Goal: Check status: Check status

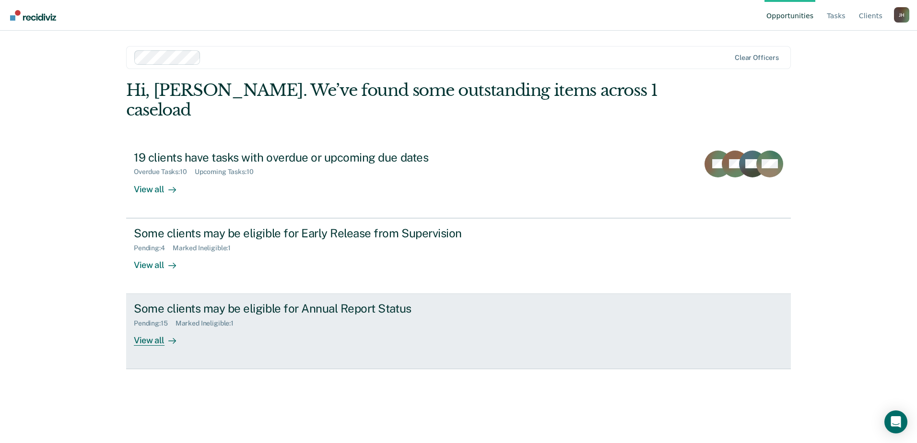
click at [270, 316] on div "Pending : 15 Marked Ineligible : 1" at bounding box center [302, 322] width 337 height 12
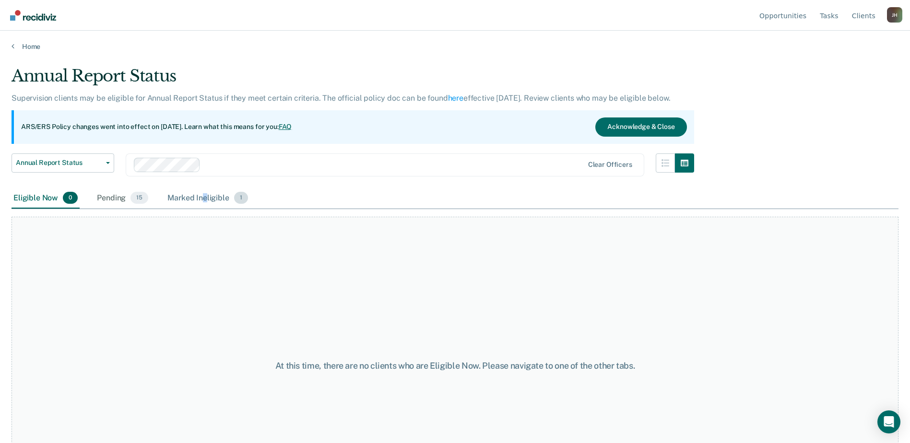
click at [204, 201] on div "Marked Ineligible 1" at bounding box center [207, 198] width 84 height 21
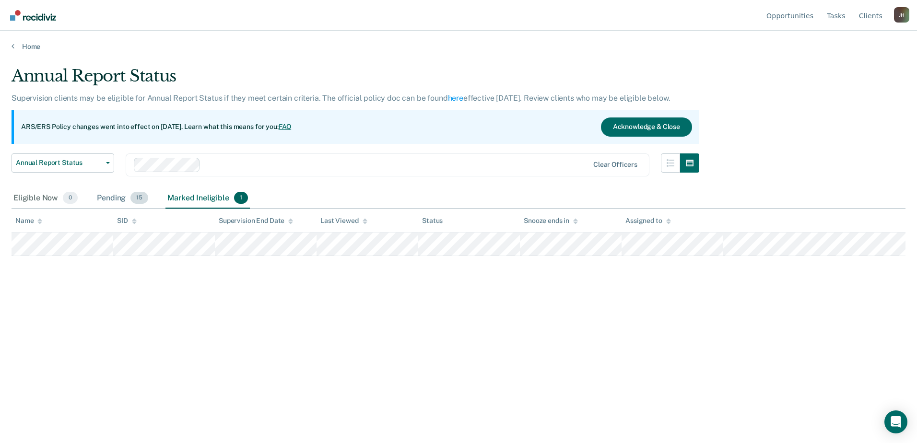
click at [119, 200] on div "Pending 15" at bounding box center [122, 198] width 55 height 21
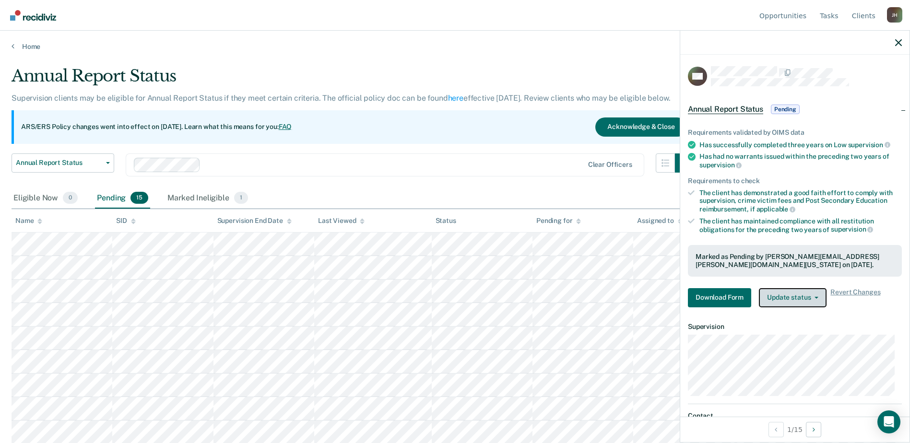
click at [806, 291] on button "Update status" at bounding box center [793, 297] width 68 height 19
click at [804, 291] on button "Update status" at bounding box center [793, 297] width 68 height 19
drag, startPoint x: 452, startPoint y: 70, endPoint x: 446, endPoint y: 66, distance: 7.2
click at [449, 68] on div "Annual Report Status" at bounding box center [353, 79] width 682 height 27
click at [488, 74] on div "Annual Report Status" at bounding box center [353, 79] width 682 height 27
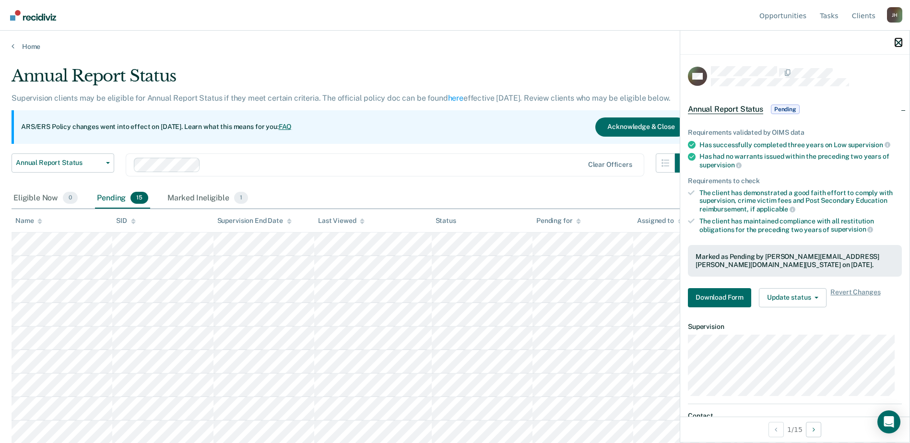
click at [897, 45] on icon "button" at bounding box center [898, 42] width 7 height 7
